Goal: Contribute content

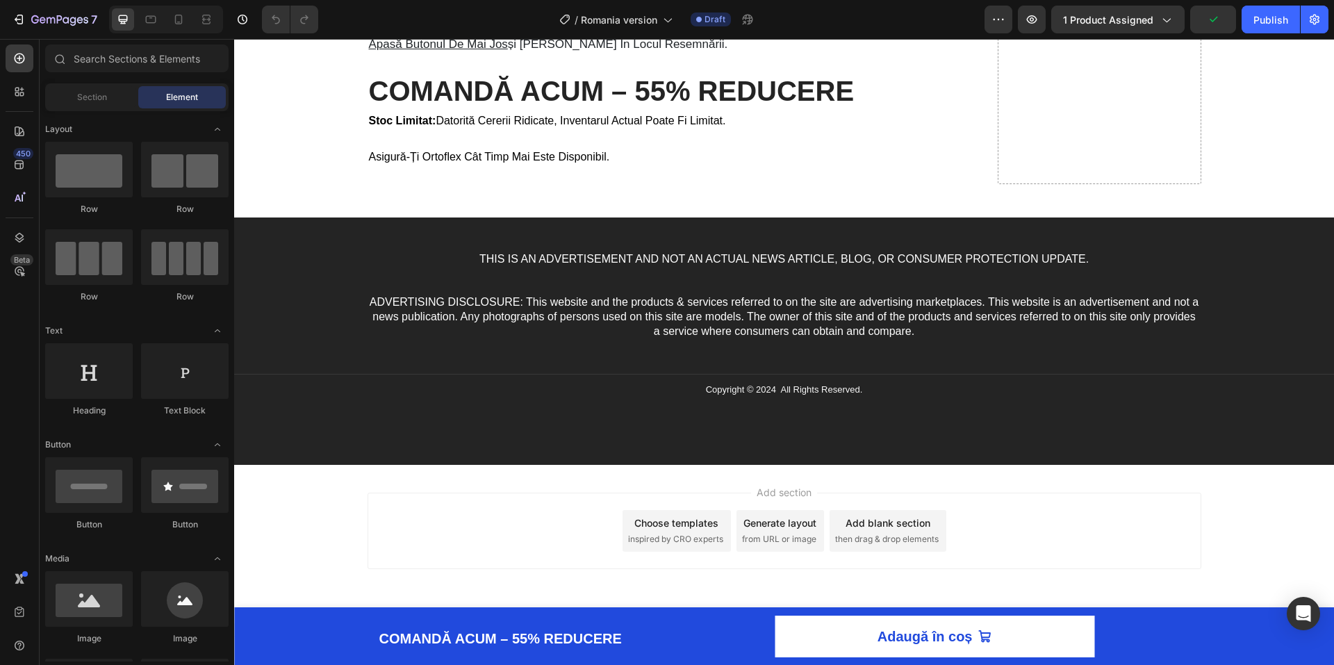
scroll to position [7005, 0]
click at [112, 48] on input "text" at bounding box center [136, 58] width 183 height 28
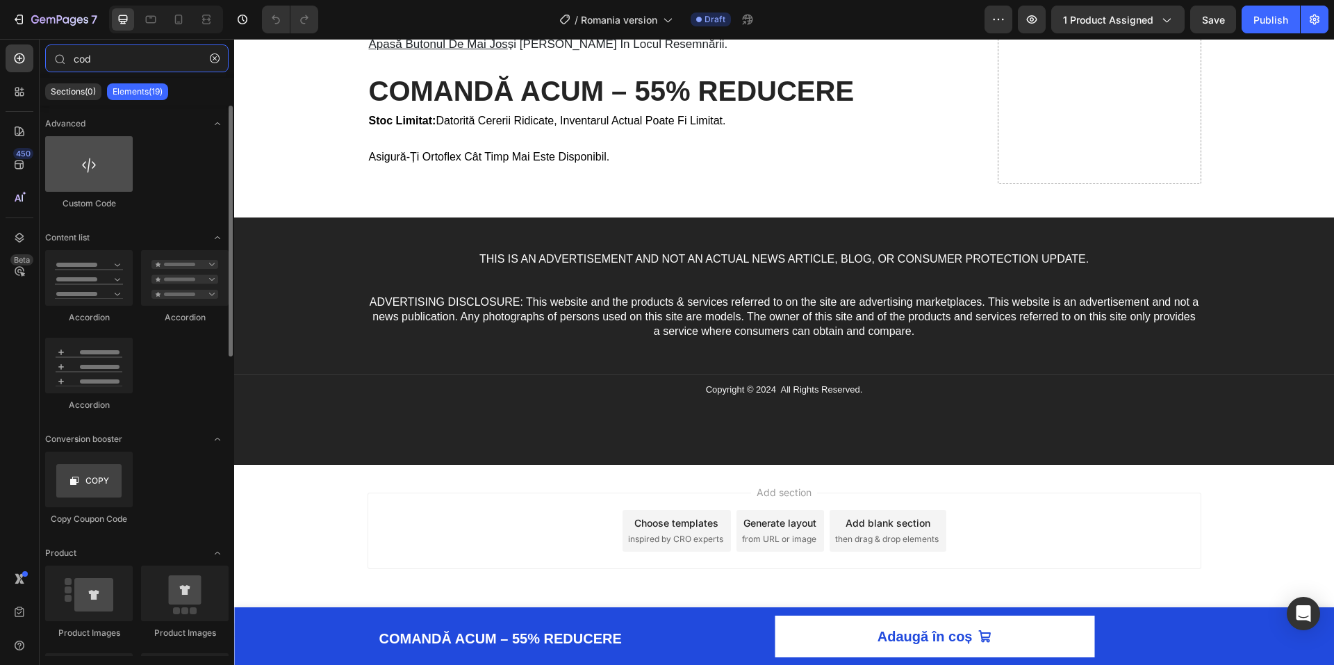
type input "cod"
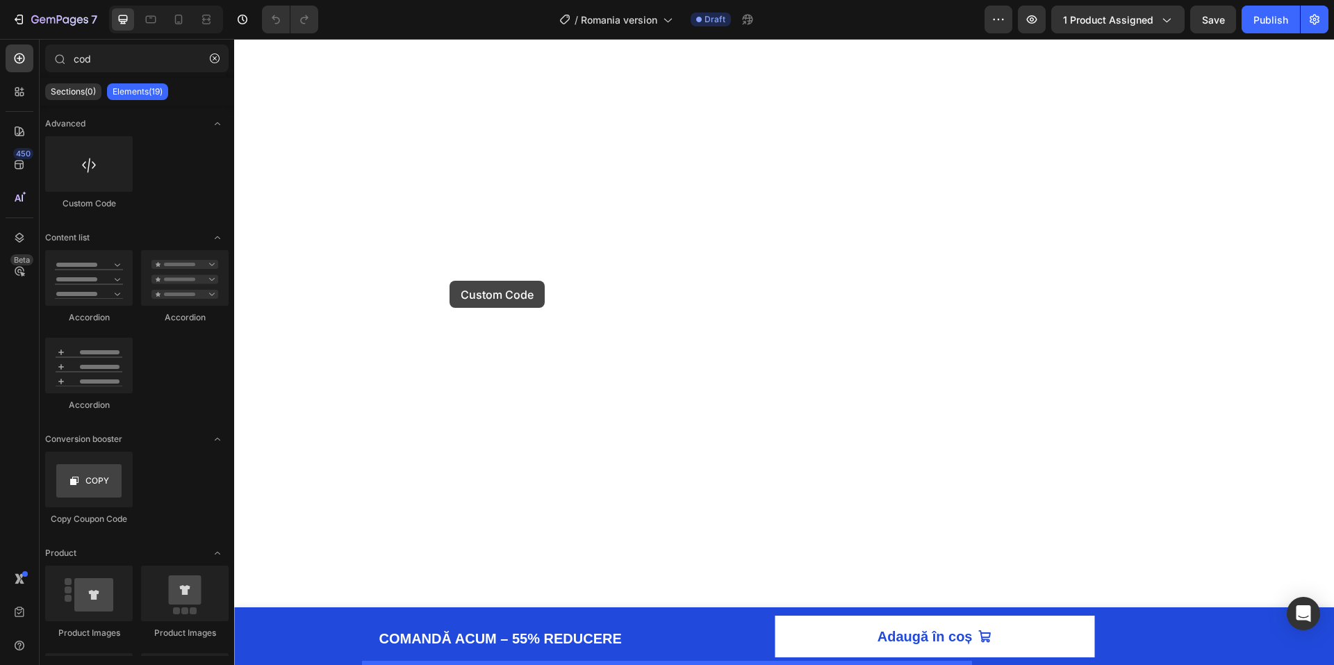
drag, startPoint x: 324, startPoint y: 196, endPoint x: 449, endPoint y: 281, distance: 151.6
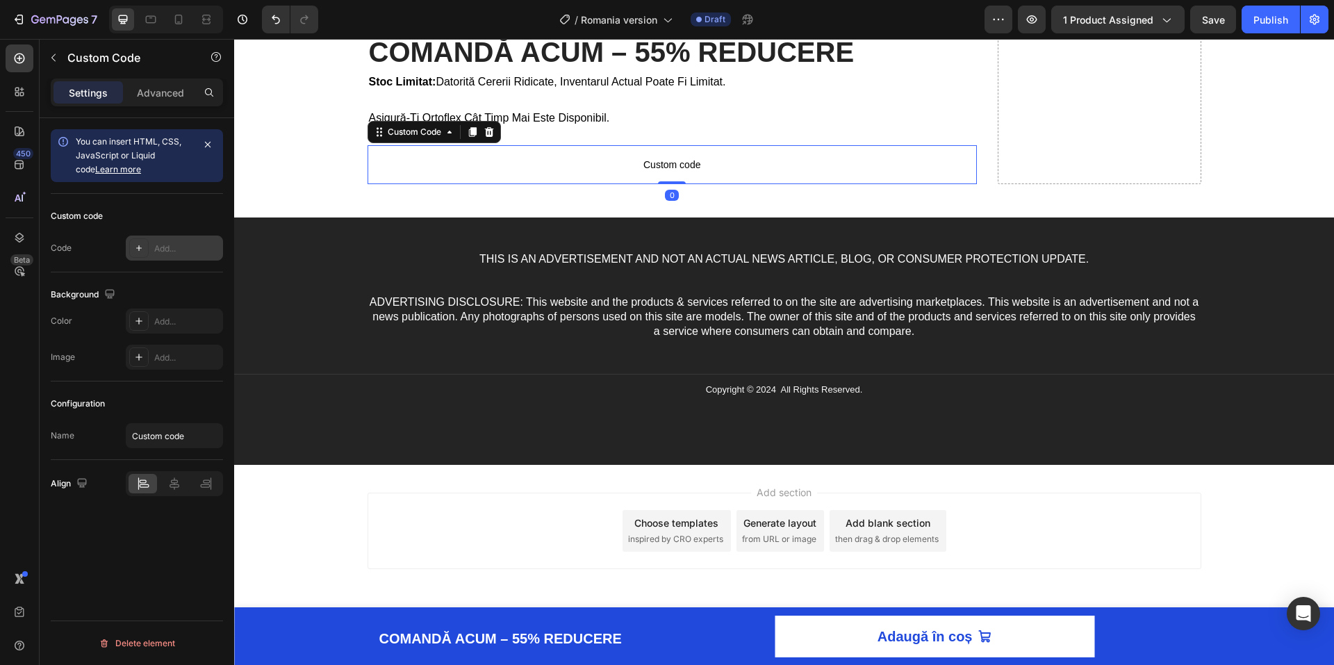
click at [188, 237] on div "Add..." at bounding box center [174, 247] width 97 height 25
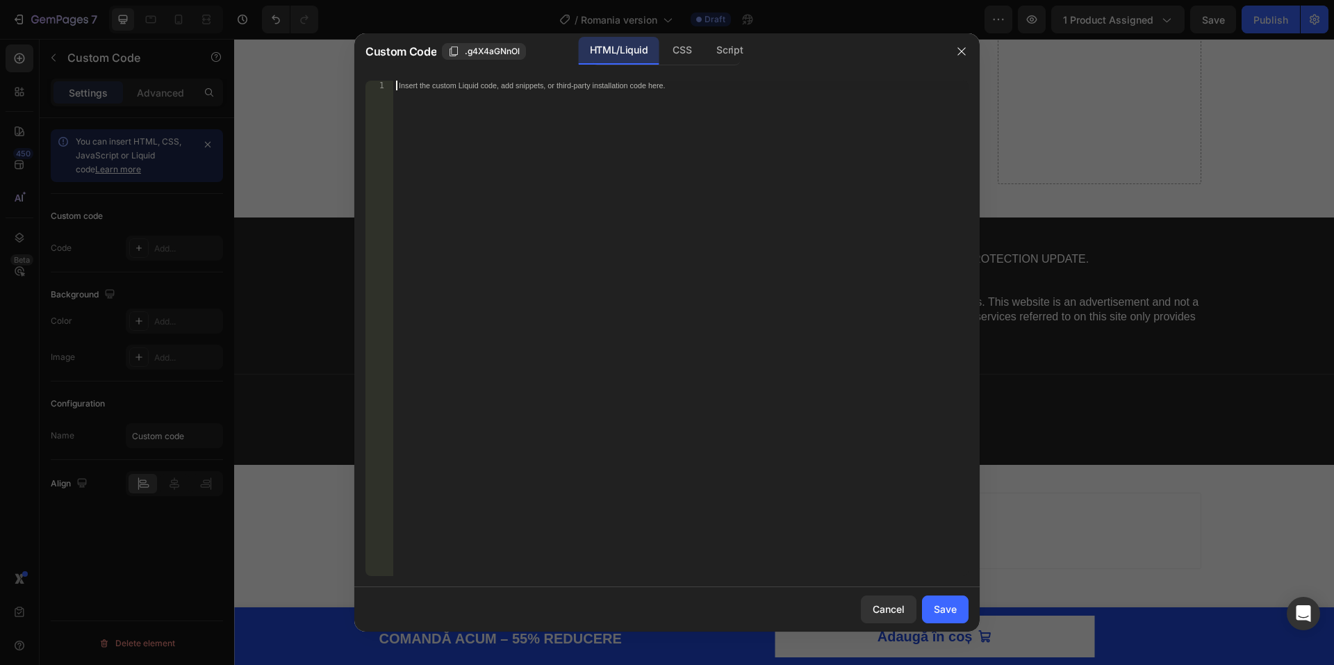
click at [516, 258] on div "Insert the custom Liquid code, add snippets, or third-party installation code h…" at bounding box center [680, 338] width 575 height 515
paste textarea "</html>"
type textarea "</html>"
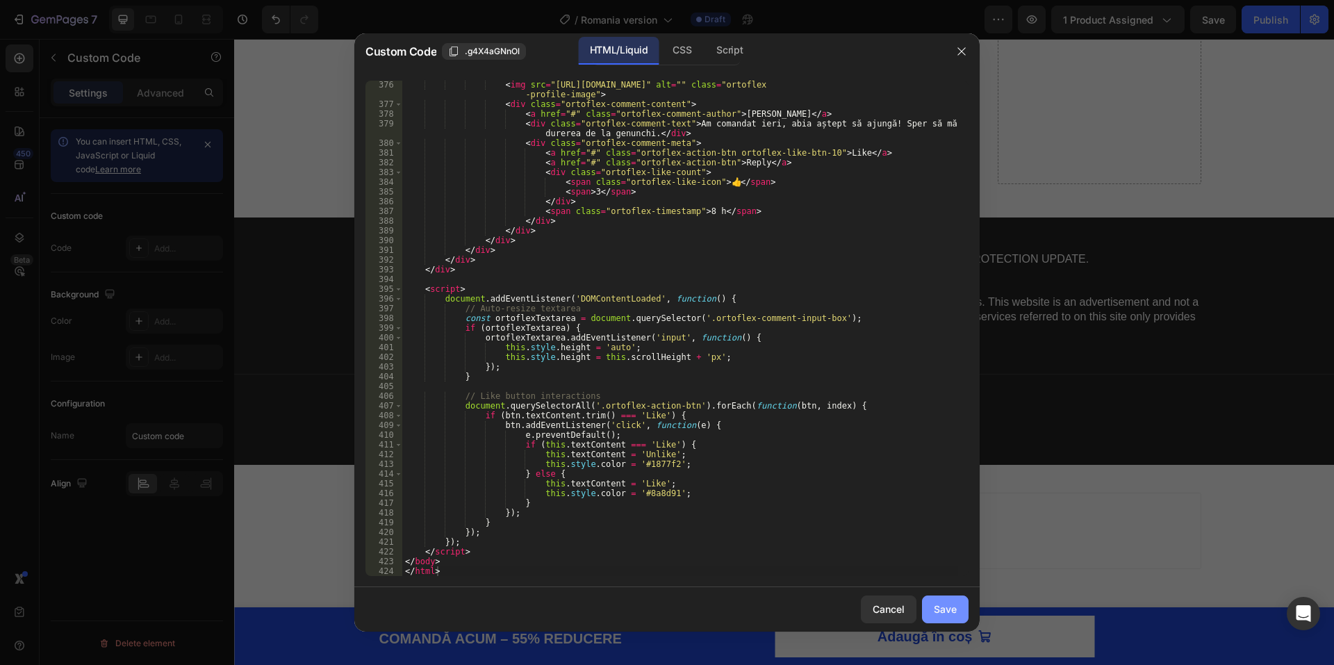
click at [950, 606] on div "Save" at bounding box center [945, 609] width 23 height 15
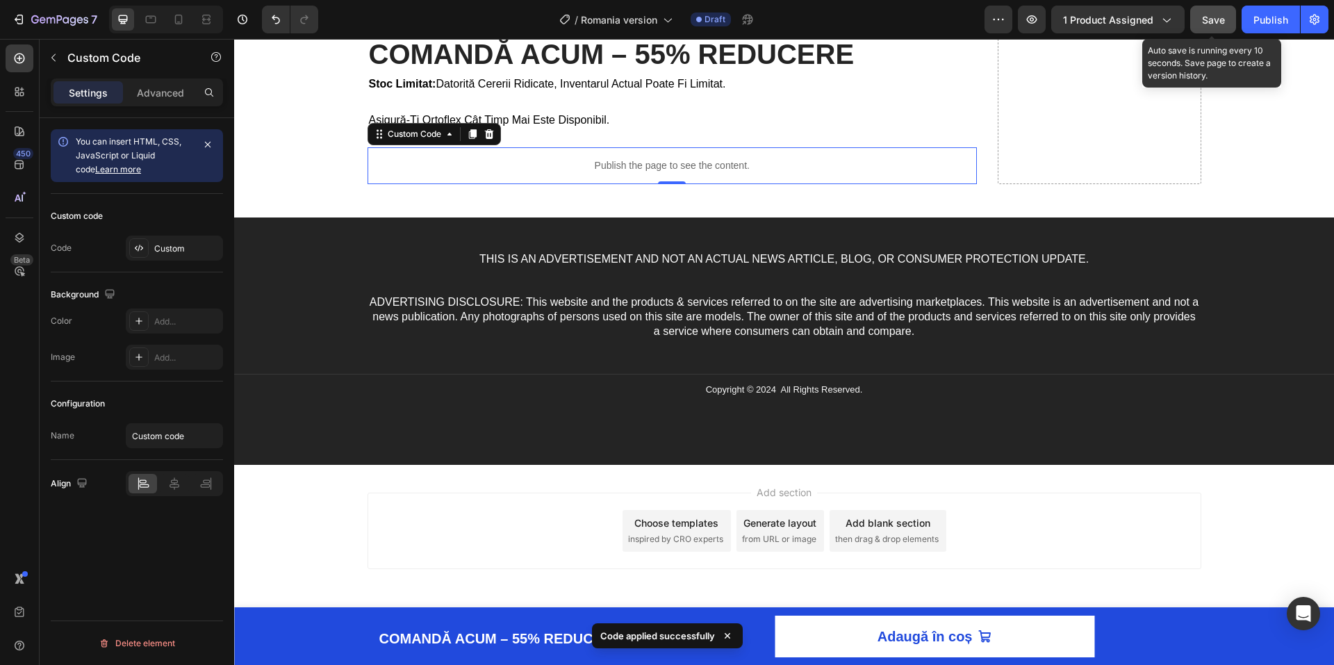
click at [1211, 15] on span "Save" at bounding box center [1213, 20] width 23 height 12
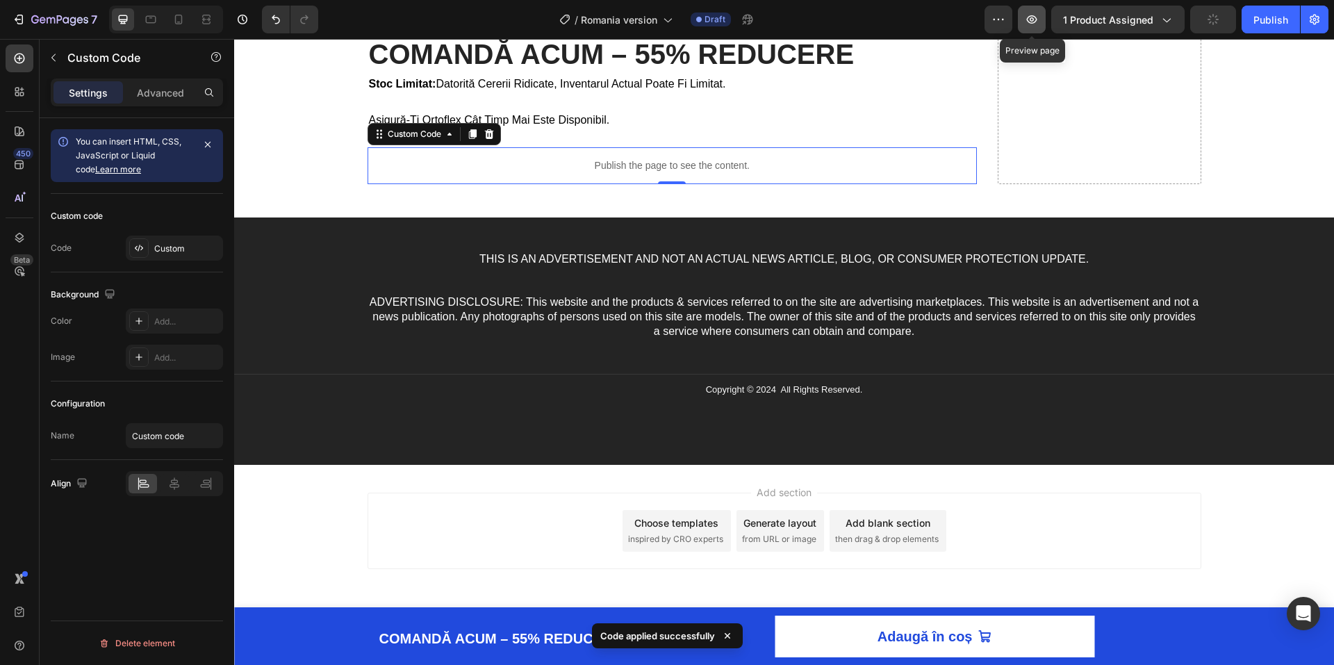
click at [1023, 18] on button "button" at bounding box center [1032, 20] width 28 height 28
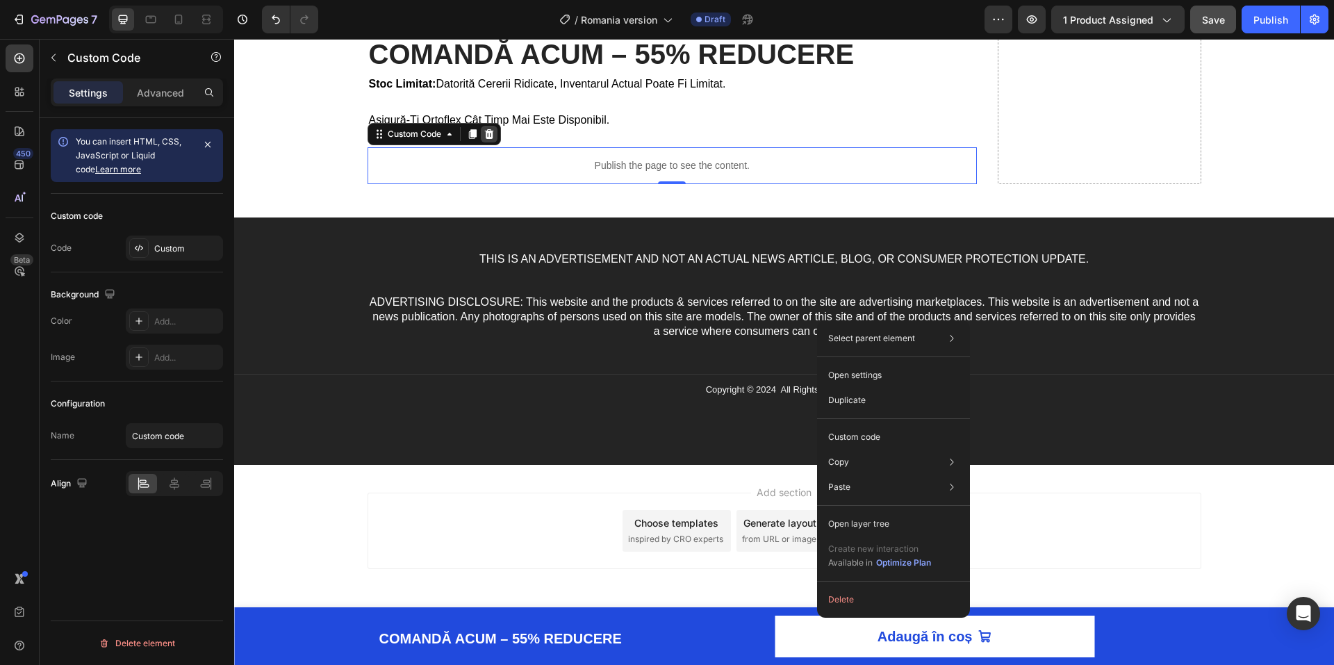
click at [487, 139] on icon at bounding box center [488, 134] width 9 height 10
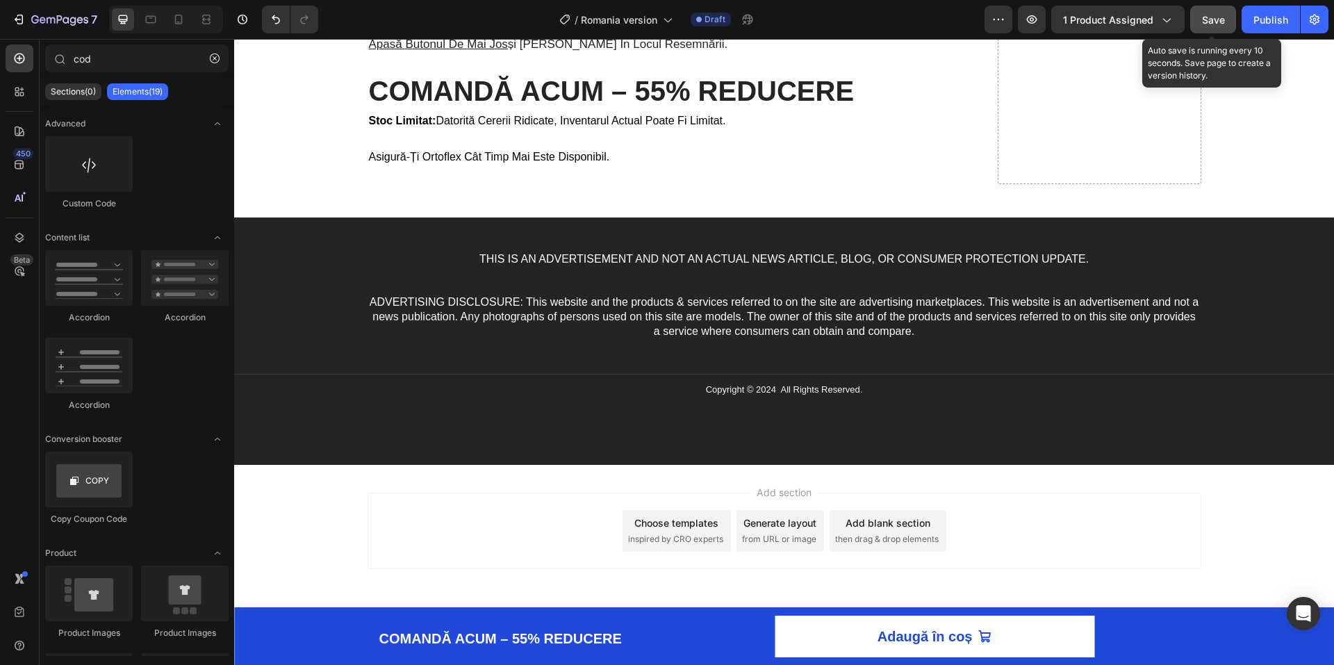
click at [1203, 27] on button "Save" at bounding box center [1213, 20] width 46 height 28
